Goal: Information Seeking & Learning: Learn about a topic

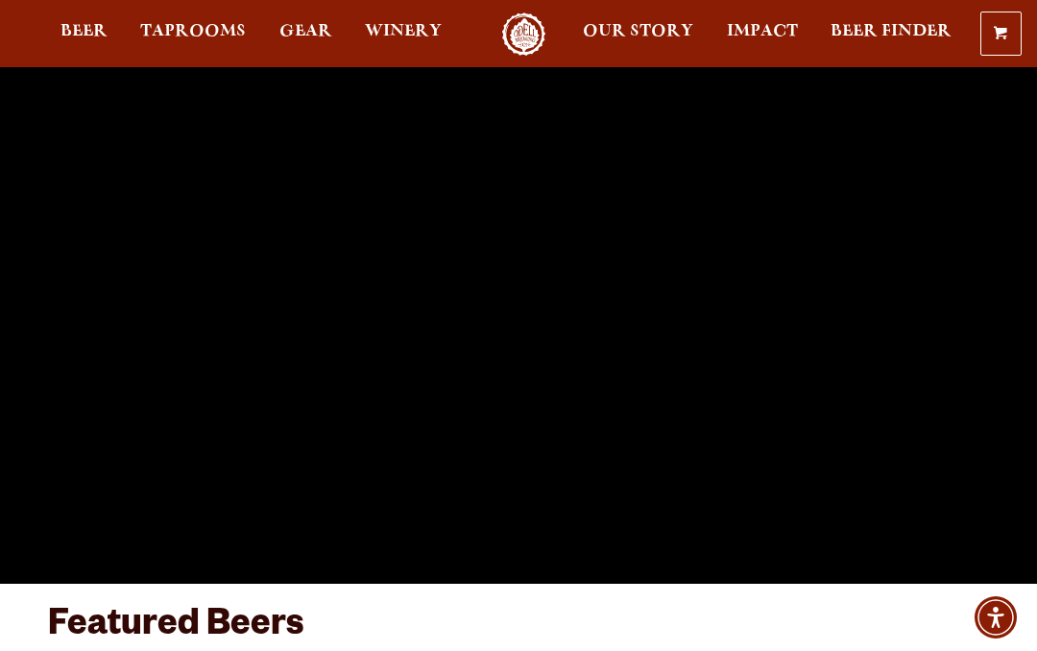
click at [180, 36] on span "Taprooms" at bounding box center [193, 31] width 106 height 15
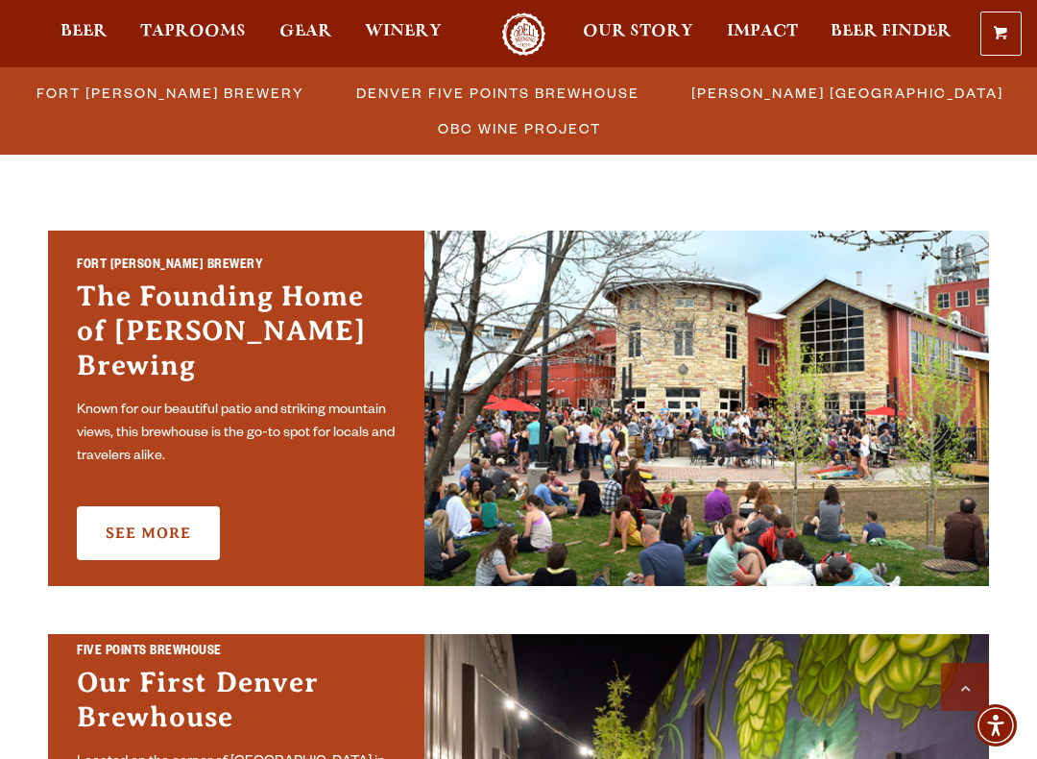
scroll to position [532, 0]
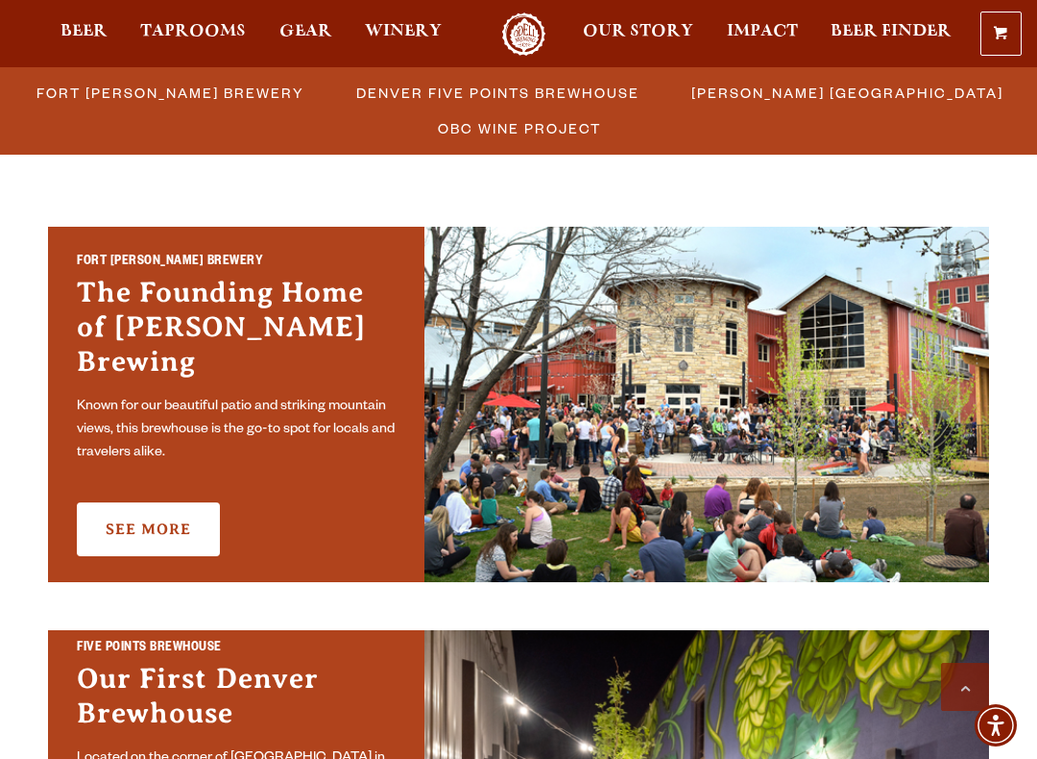
click at [150, 502] on link "See More" at bounding box center [148, 529] width 143 height 54
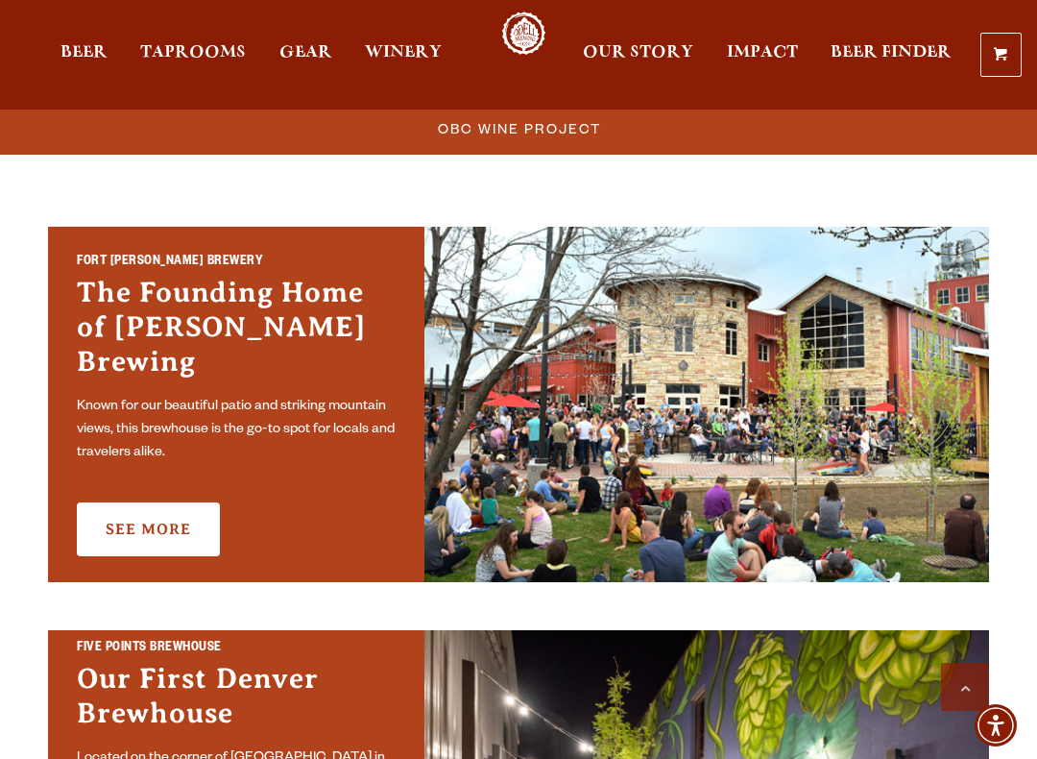
click at [134, 502] on link "See More" at bounding box center [148, 529] width 143 height 54
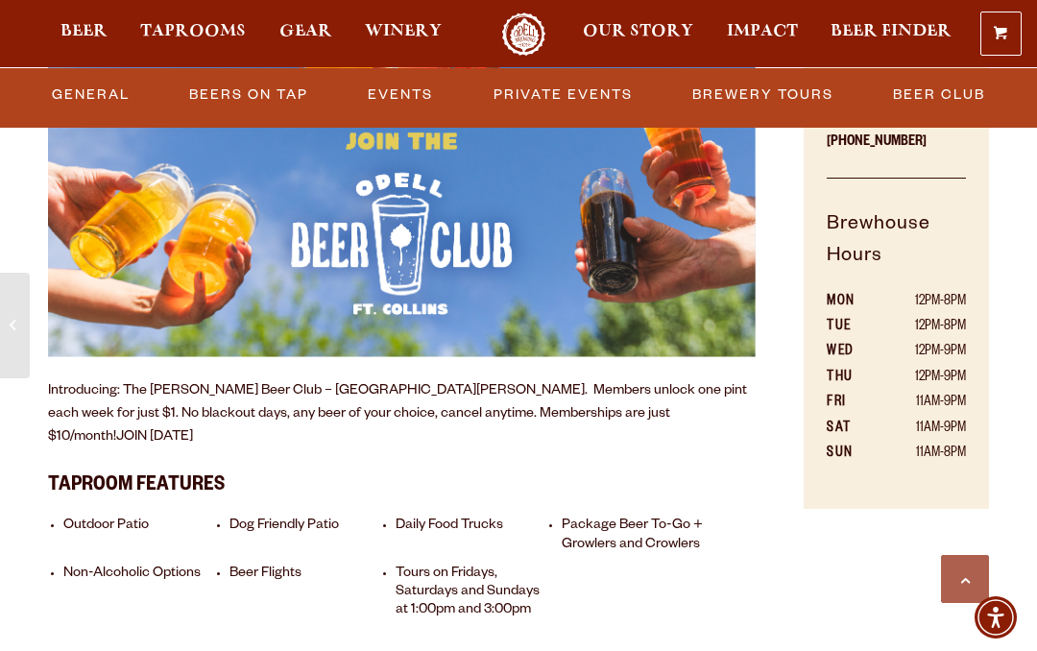
scroll to position [827, 0]
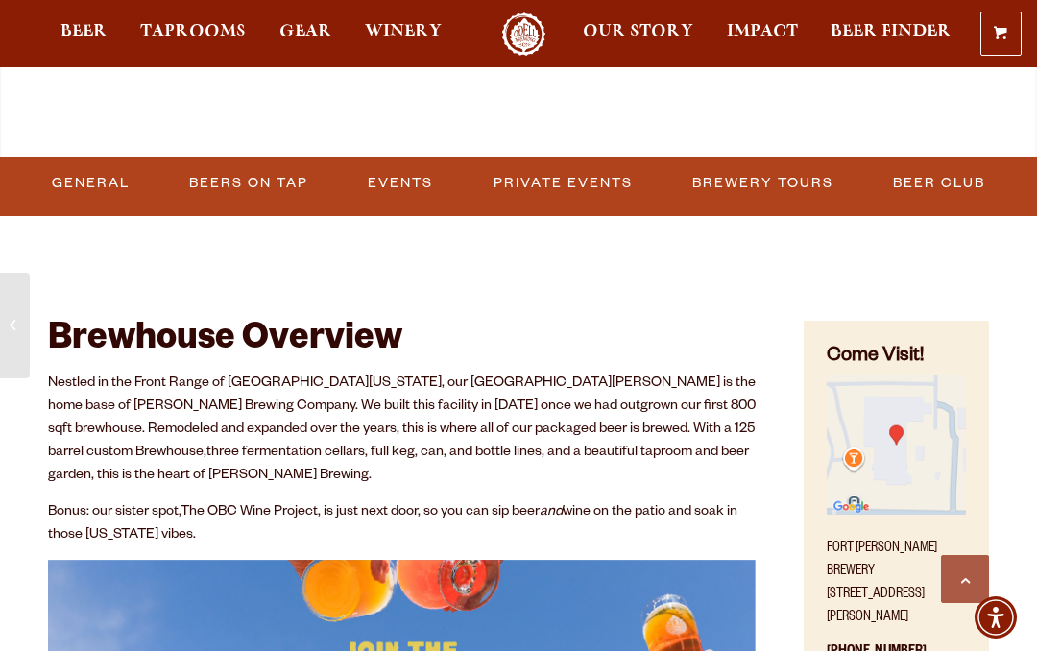
click at [383, 178] on link "Events" at bounding box center [400, 183] width 81 height 44
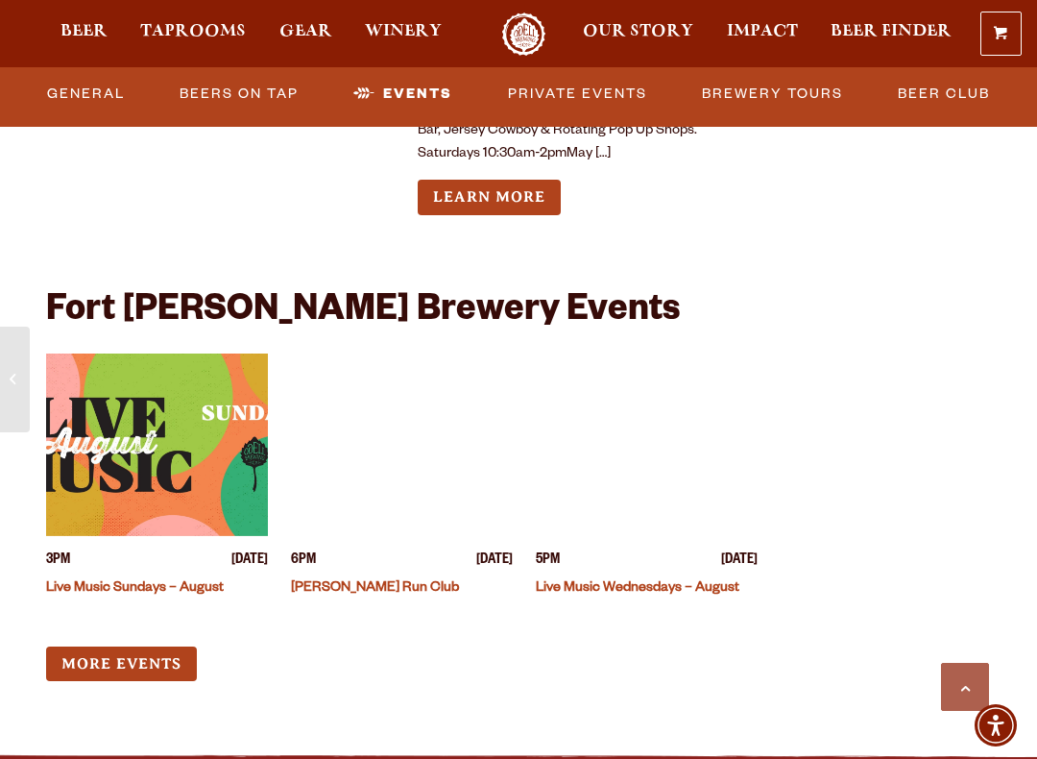
scroll to position [7831, 0]
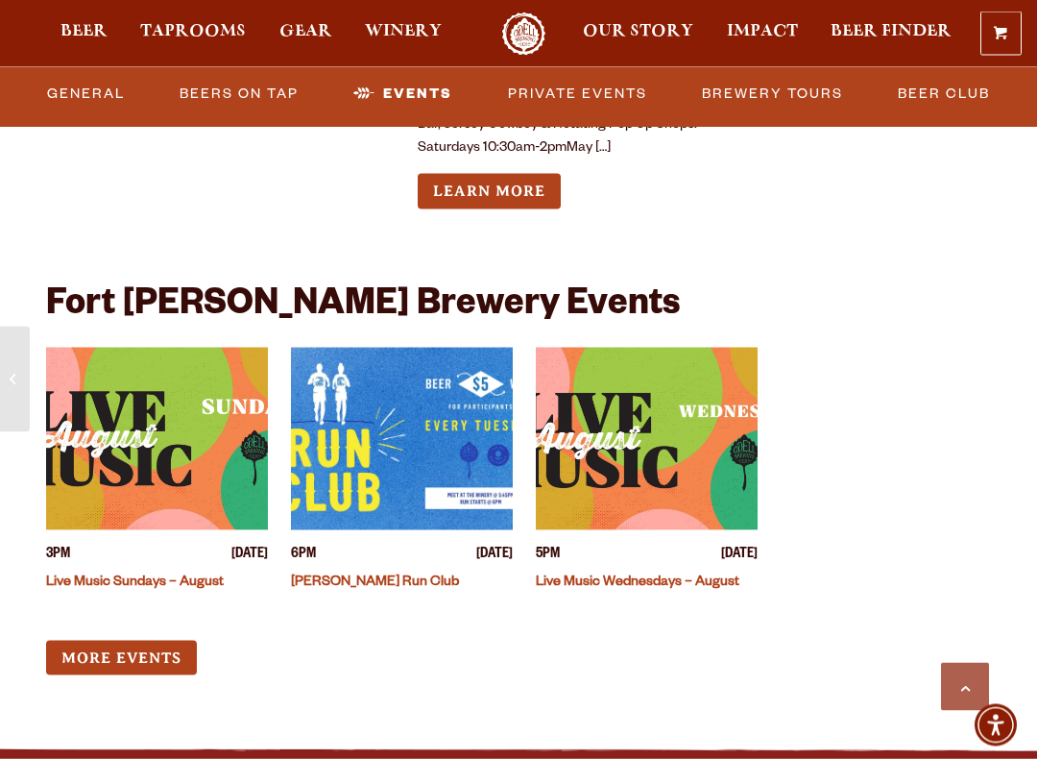
click at [231, 546] on span "[DATE]" at bounding box center [249, 556] width 36 height 20
click at [156, 575] on link "Live Music Sundays – August" at bounding box center [135, 582] width 178 height 15
